Goal: Transaction & Acquisition: Purchase product/service

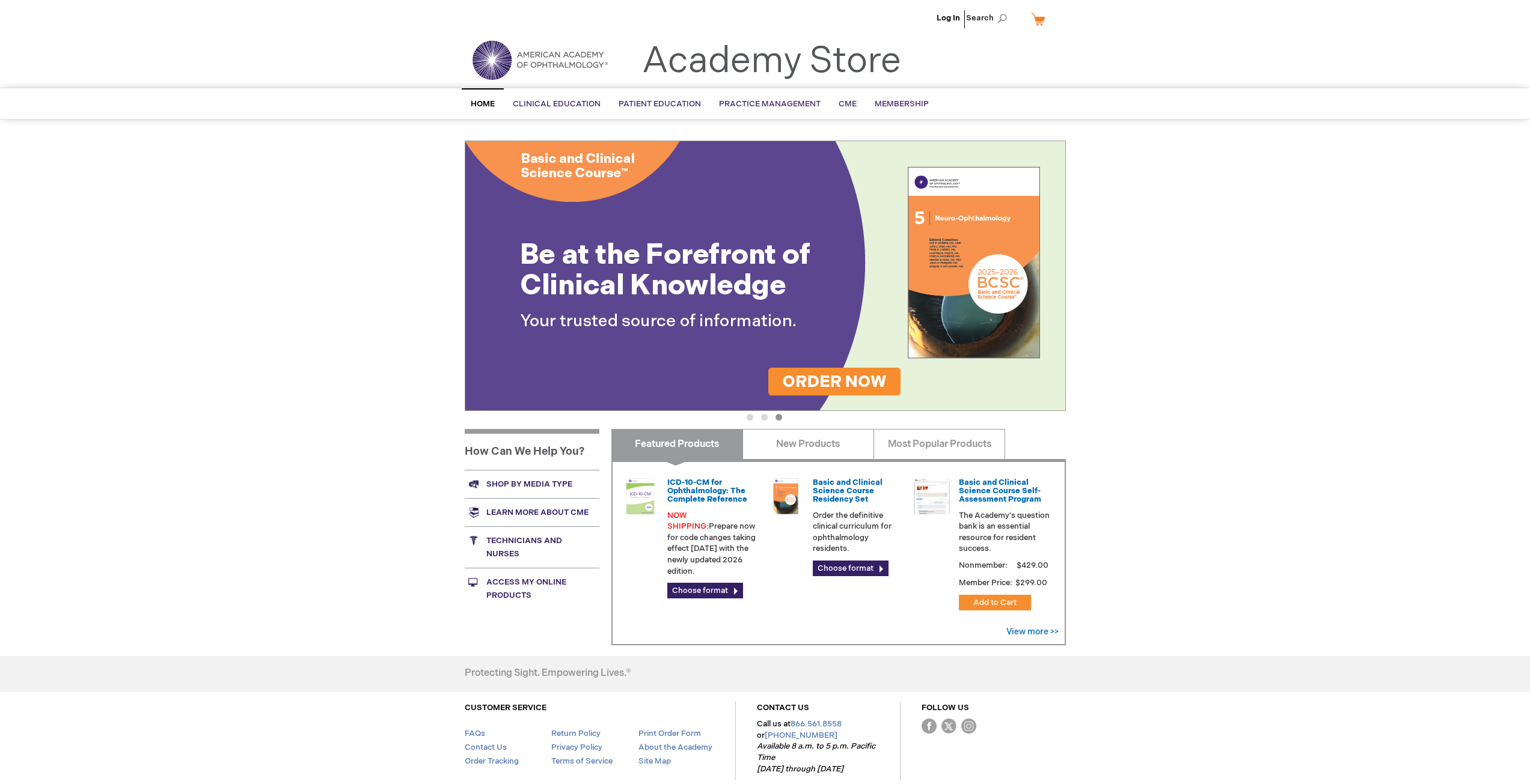
click at [1042, 22] on link "My Cart" at bounding box center [1043, 19] width 29 height 21
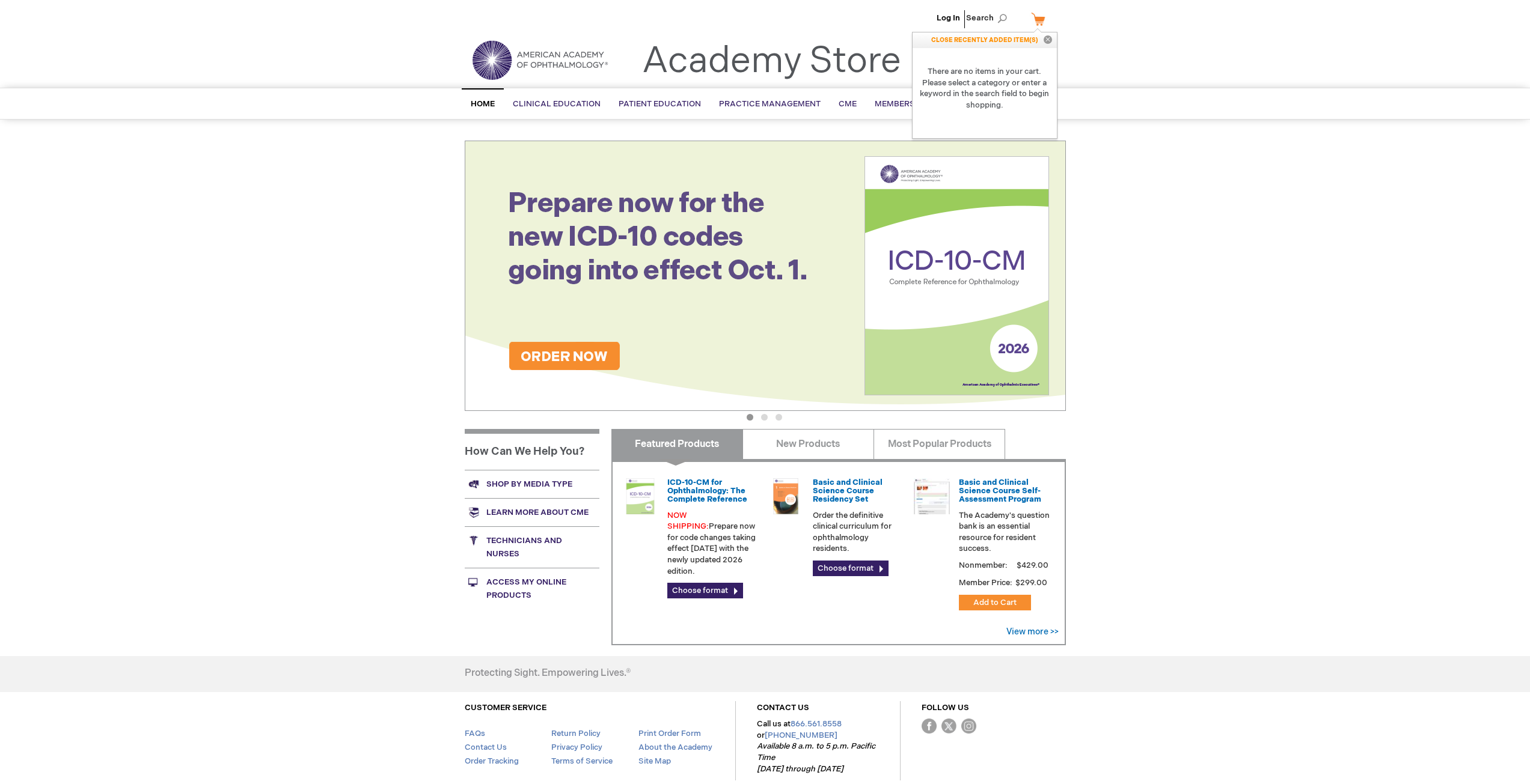
click at [1046, 41] on button "Close" at bounding box center [1048, 40] width 18 height 16
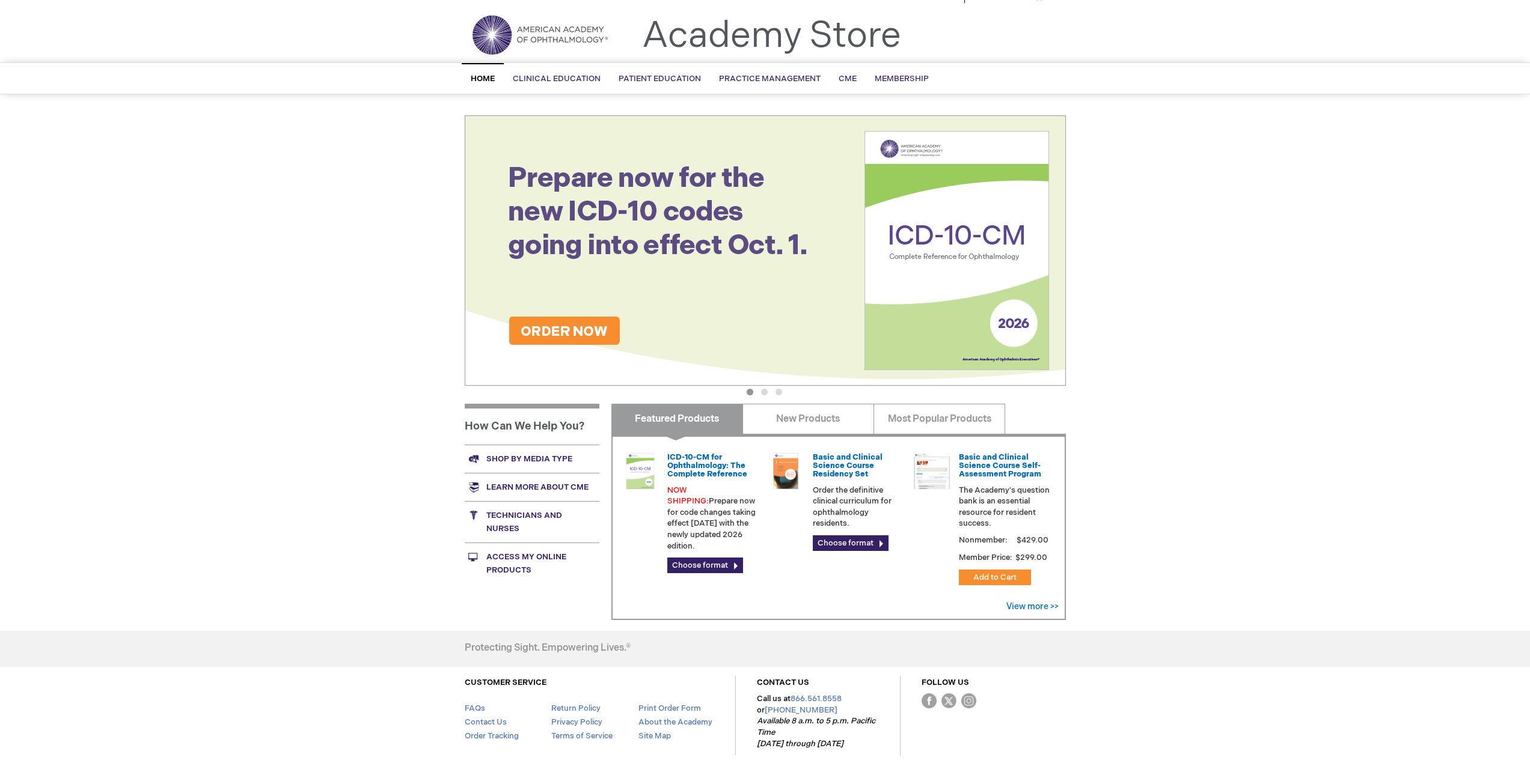
scroll to position [62, 0]
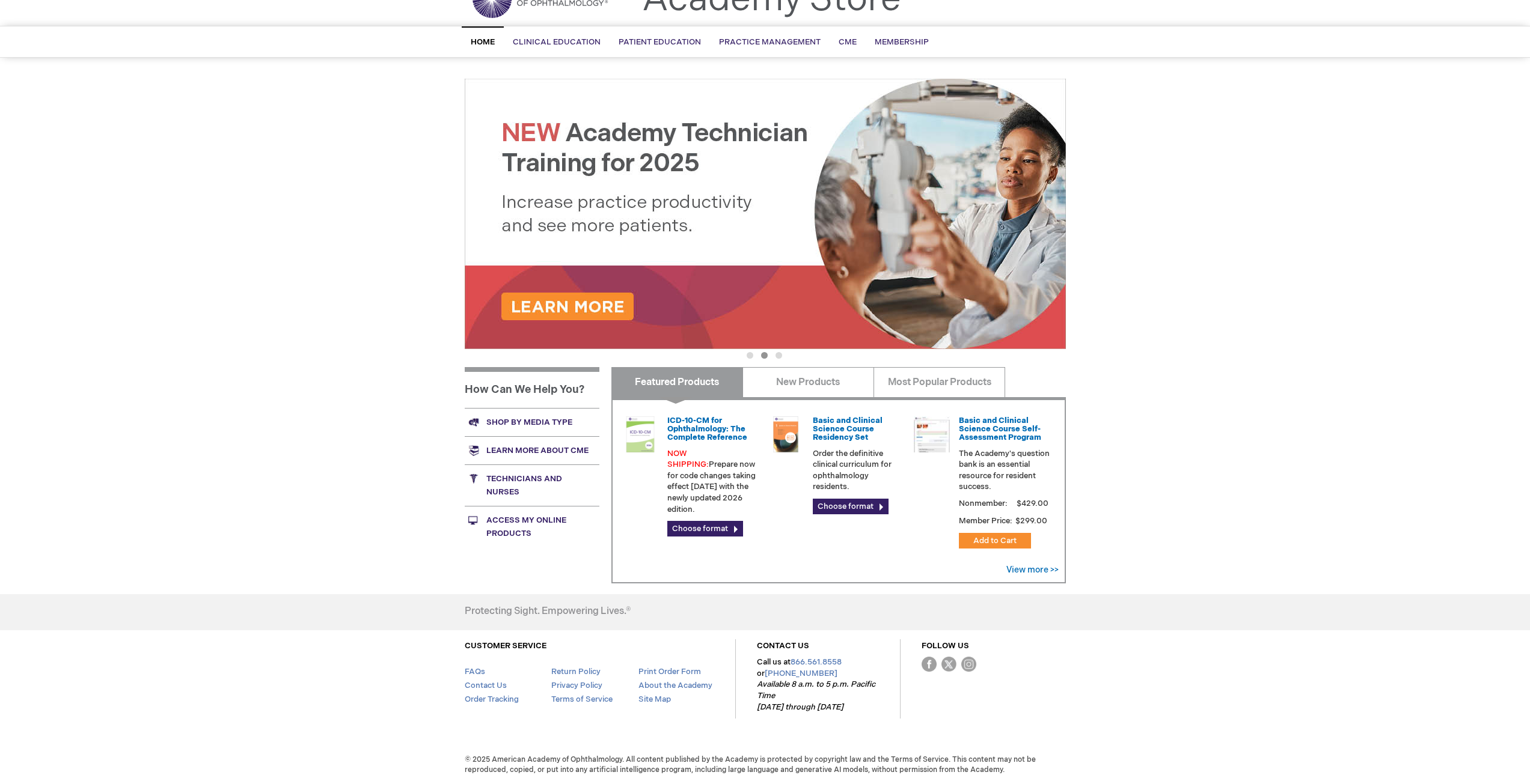
drag, startPoint x: 366, startPoint y: 203, endPoint x: 365, endPoint y: 213, distance: 10.0
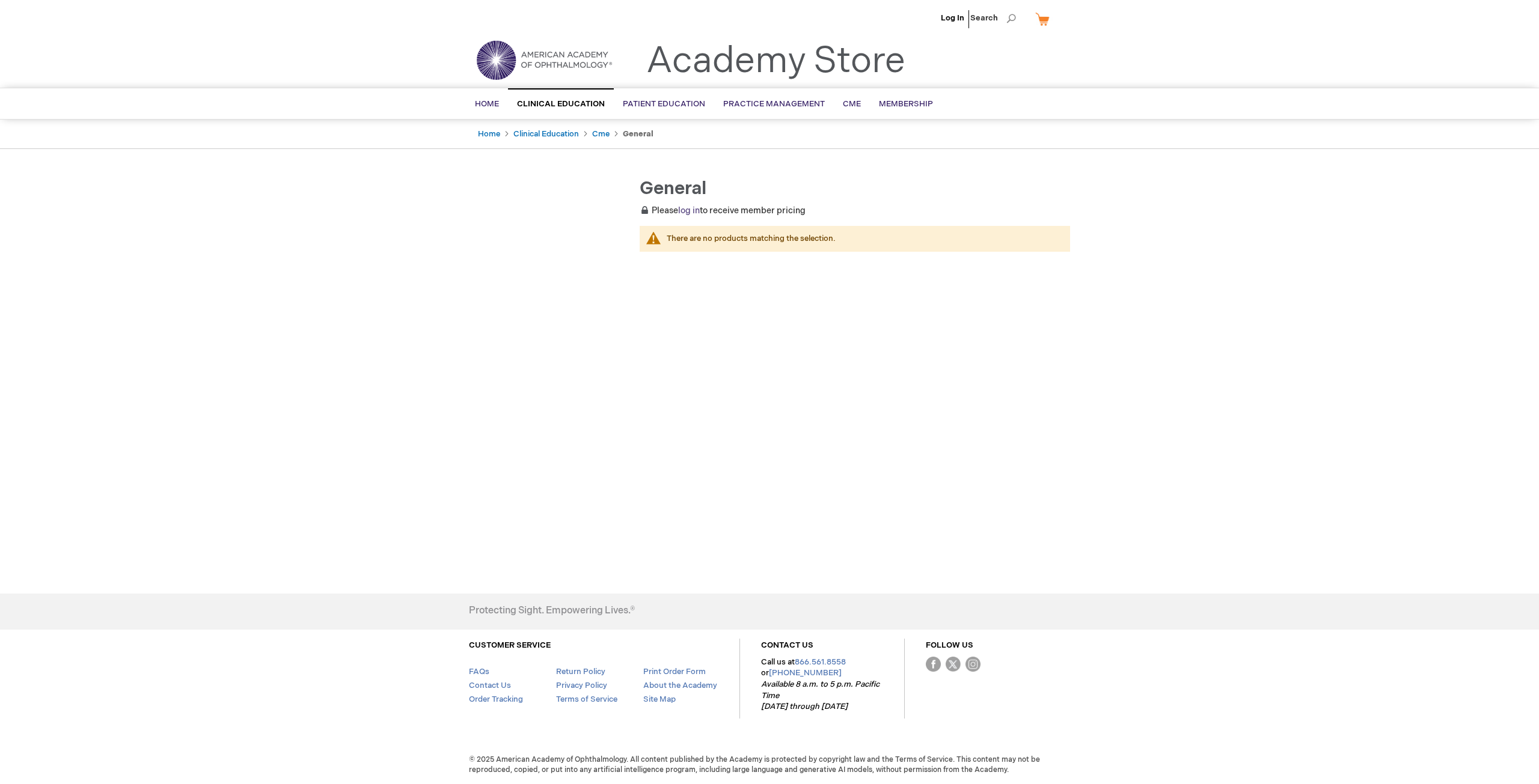
click at [684, 210] on link "log in" at bounding box center [688, 211] width 21 height 10
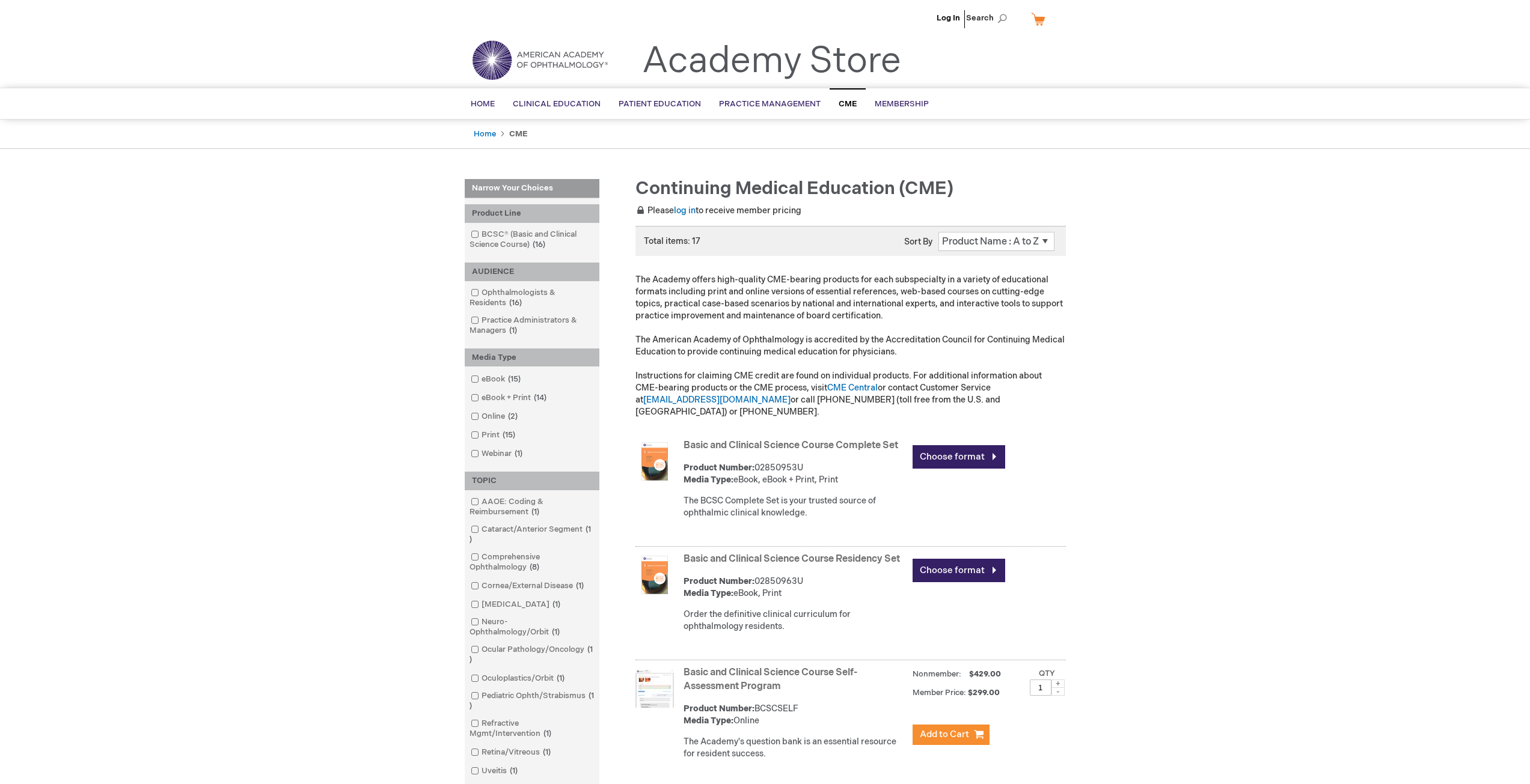
click at [724, 66] on link "Academy Store" at bounding box center [771, 61] width 259 height 44
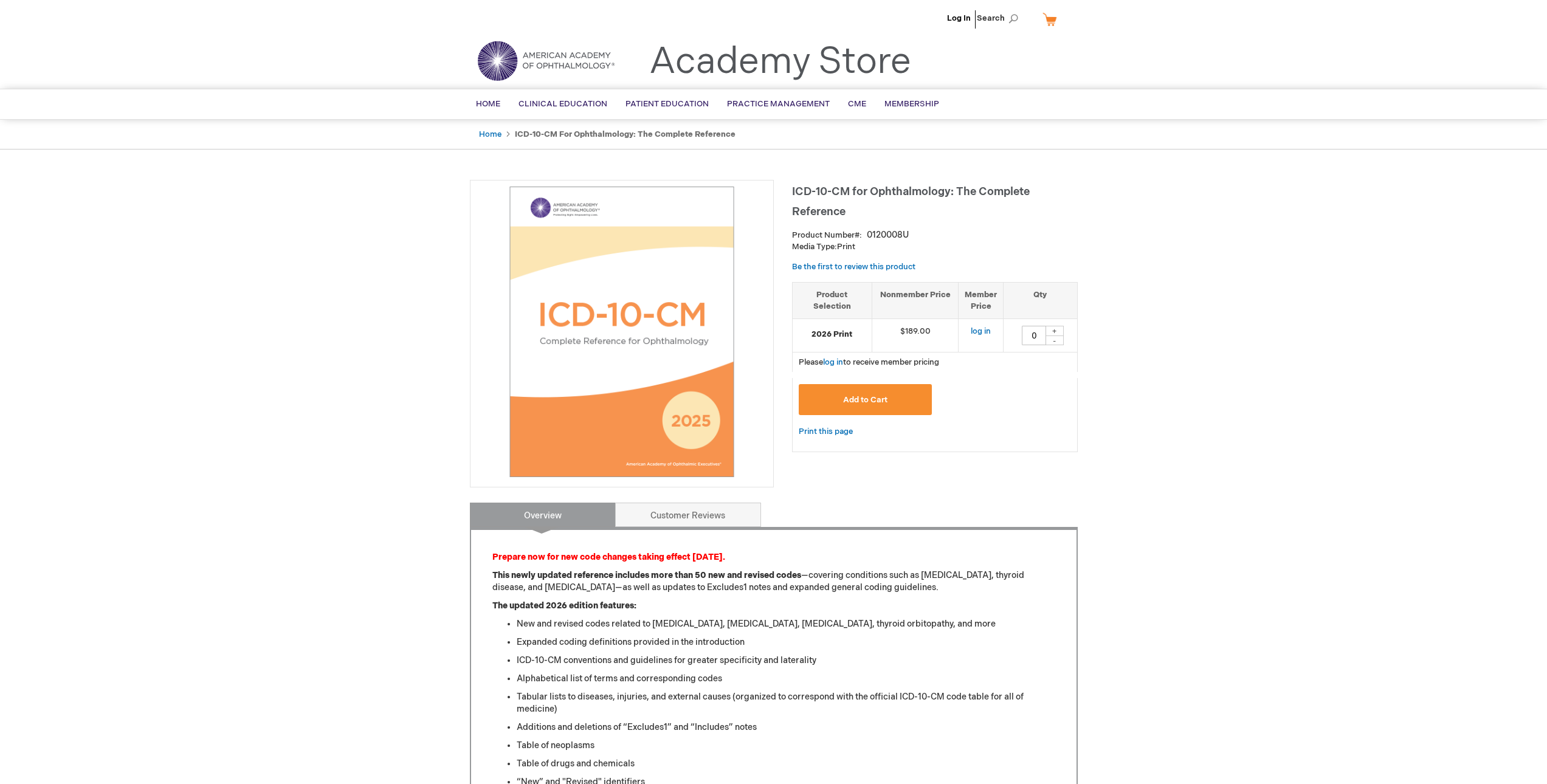
type input "0"
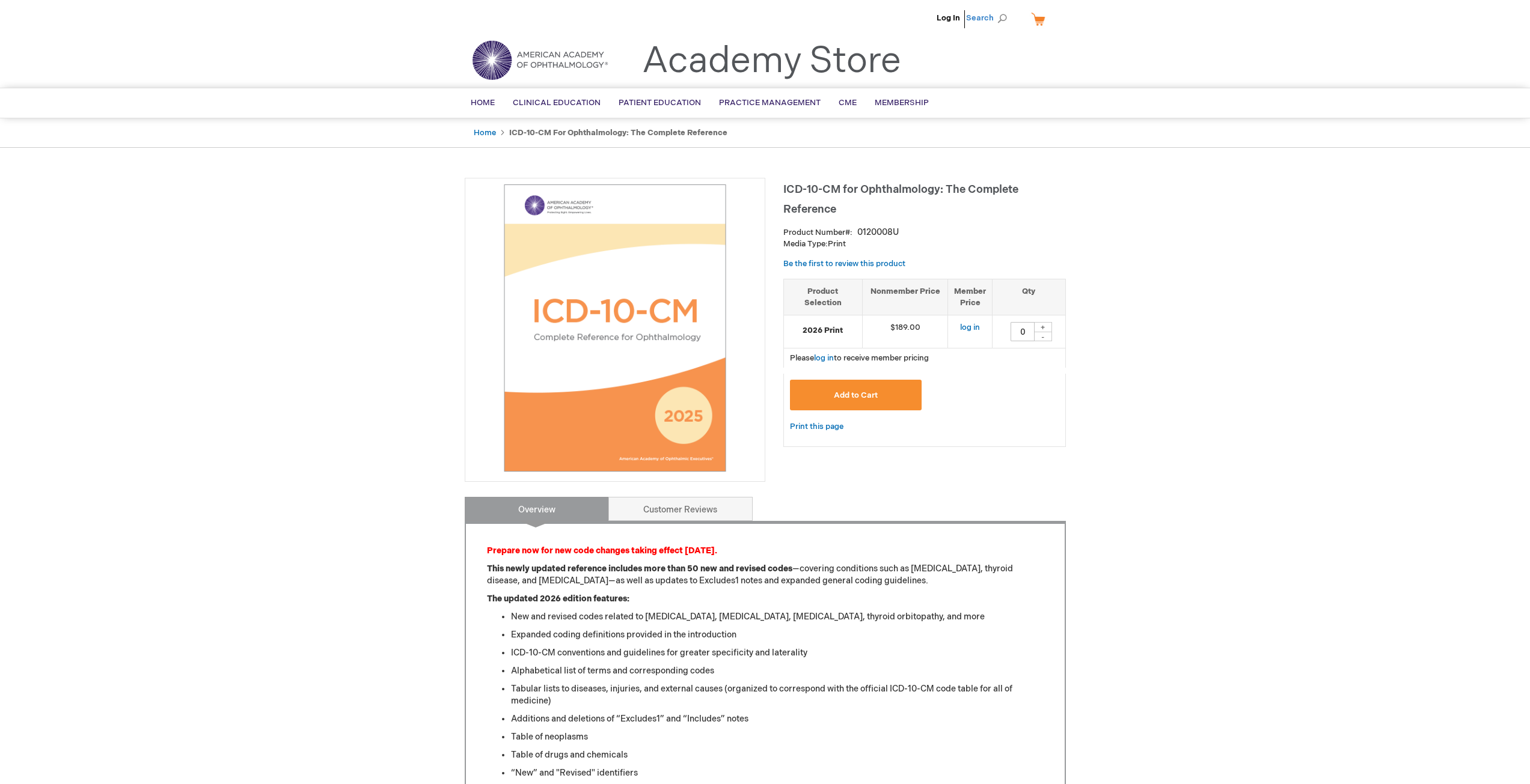
click at [977, 17] on span "Search" at bounding box center [989, 18] width 46 height 24
type input "Online"
click at [892, 74] on link "Online" at bounding box center [889, 75] width 24 height 11
click at [929, 69] on link "Ophthalmic Coding Coach 2.0: Complete Online Reference" at bounding box center [971, 73] width 99 height 46
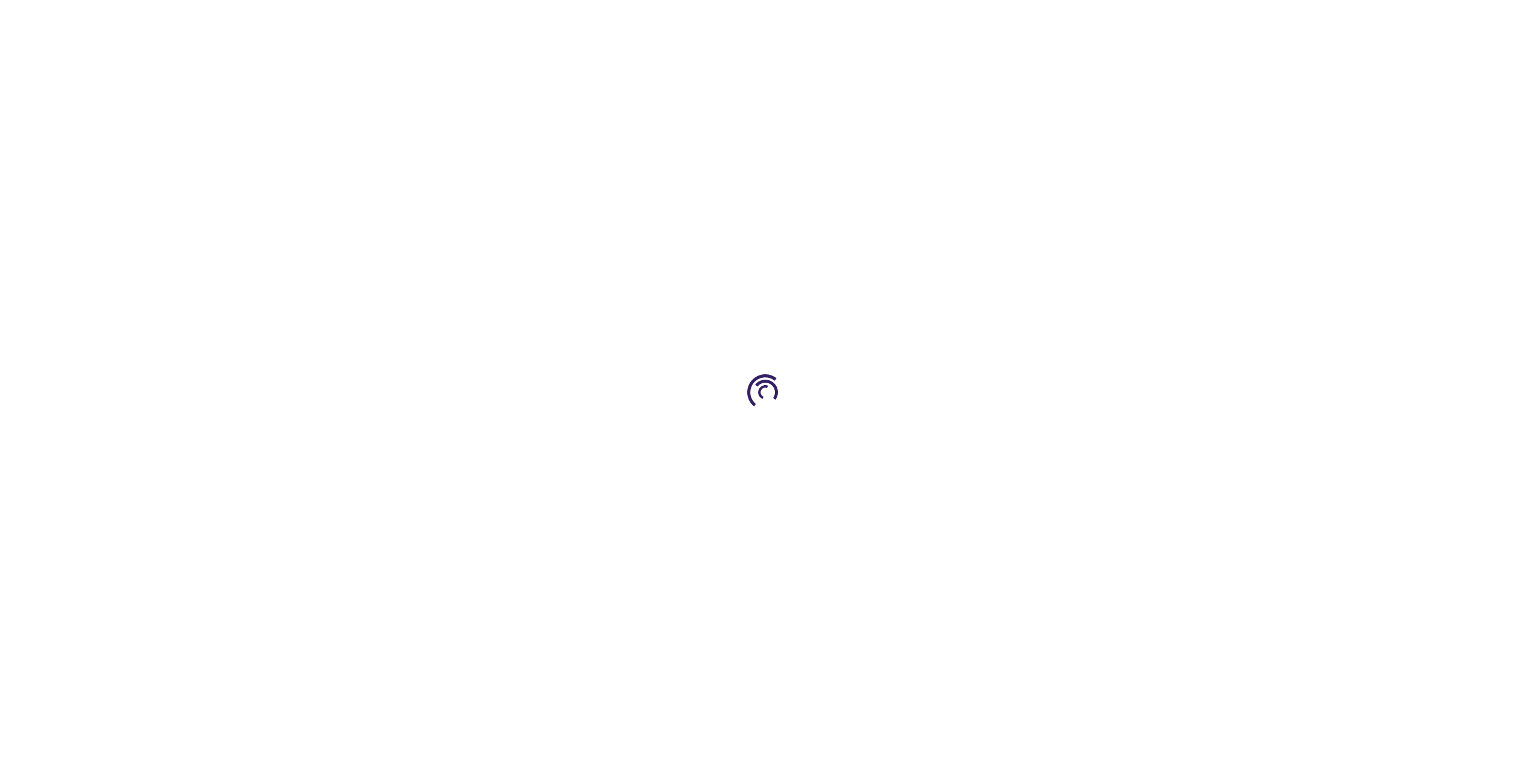
type input "0"
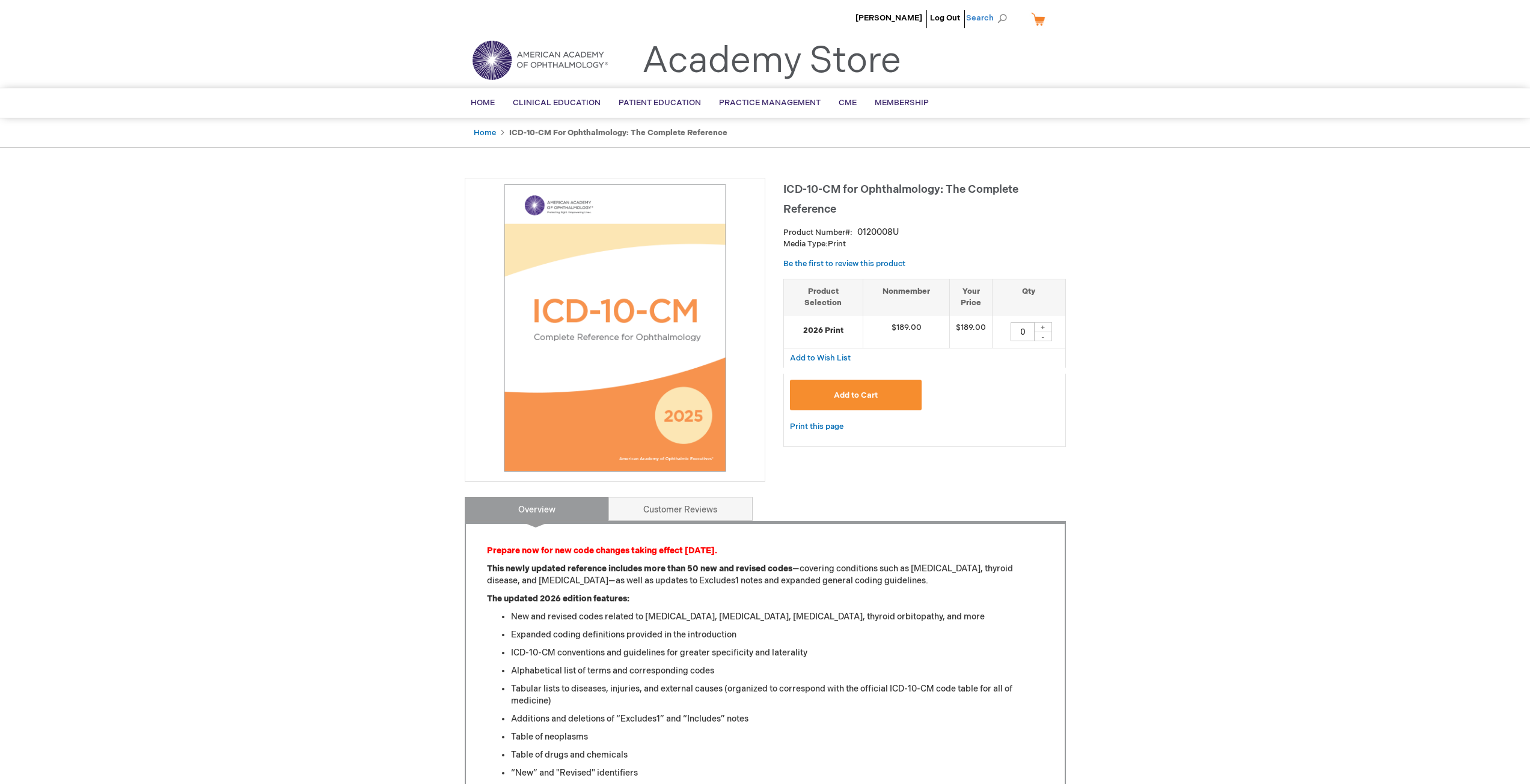
click at [979, 26] on span "Search" at bounding box center [989, 18] width 46 height 24
type input "Online"
click at [893, 73] on link "Online" at bounding box center [889, 75] width 24 height 11
click at [929, 199] on span "View all 44 results →" at bounding box center [933, 194] width 71 height 9
